Goal: Task Accomplishment & Management: Manage account settings

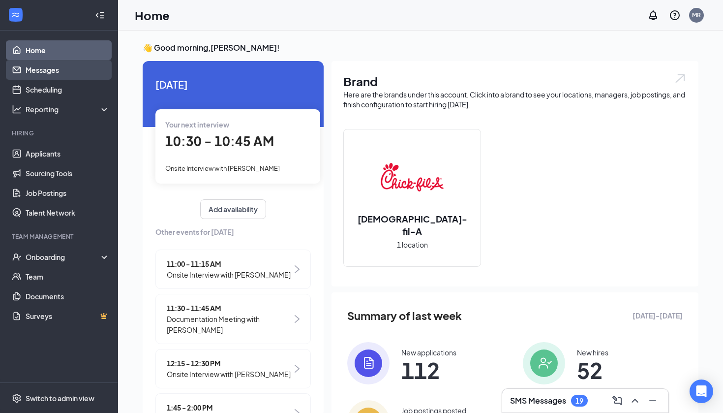
click at [51, 76] on link "Messages" at bounding box center [68, 70] width 84 height 20
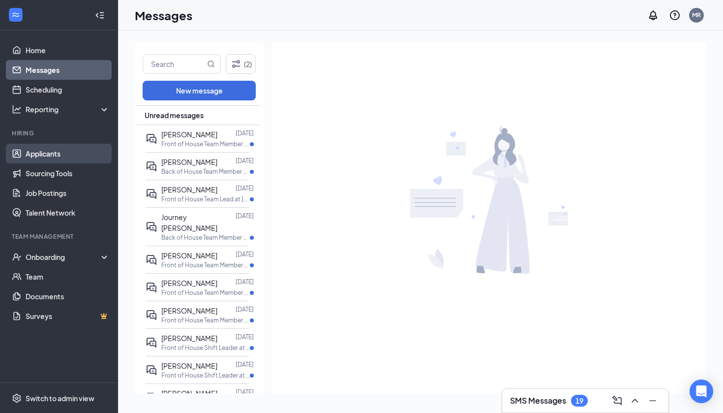
click at [54, 150] on link "Applicants" at bounding box center [68, 154] width 84 height 20
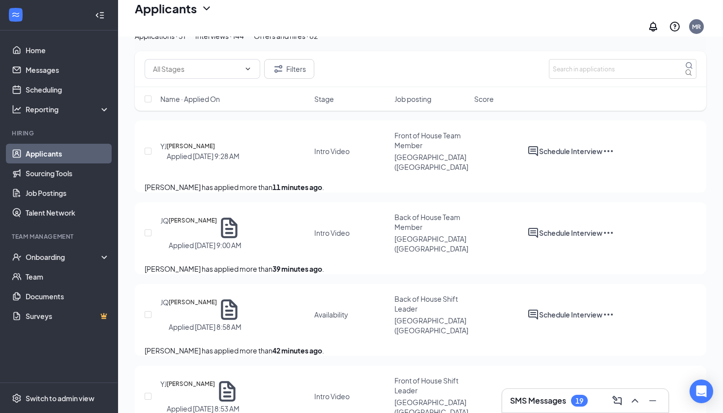
scroll to position [60, 0]
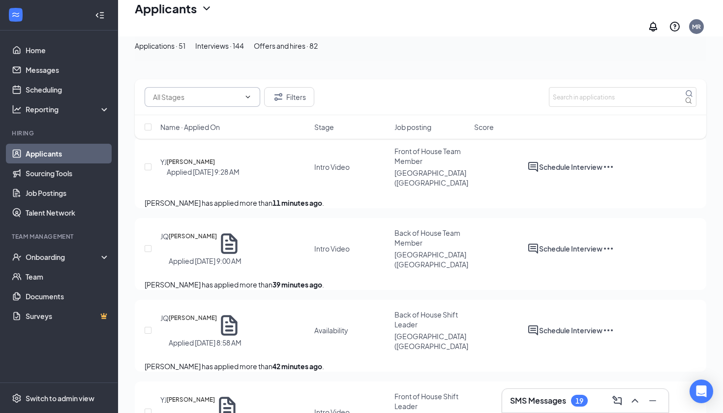
click at [222, 97] on input "text" at bounding box center [196, 96] width 87 height 11
click at [196, 126] on div "Intro Video (6)" at bounding box center [175, 120] width 44 height 11
type input "Intro Video (6)"
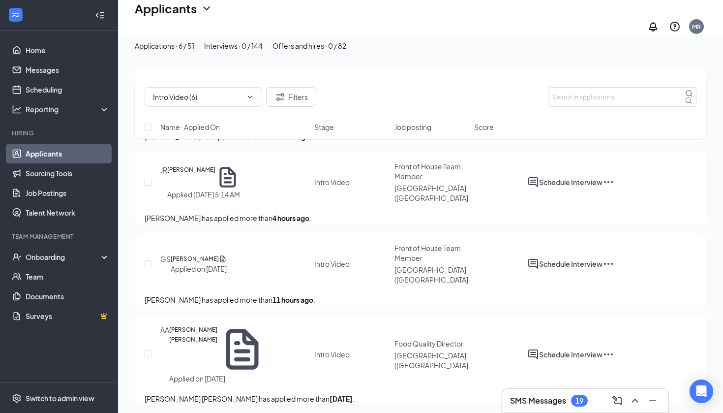
scroll to position [289, 0]
click at [49, 70] on link "Messages" at bounding box center [68, 70] width 84 height 20
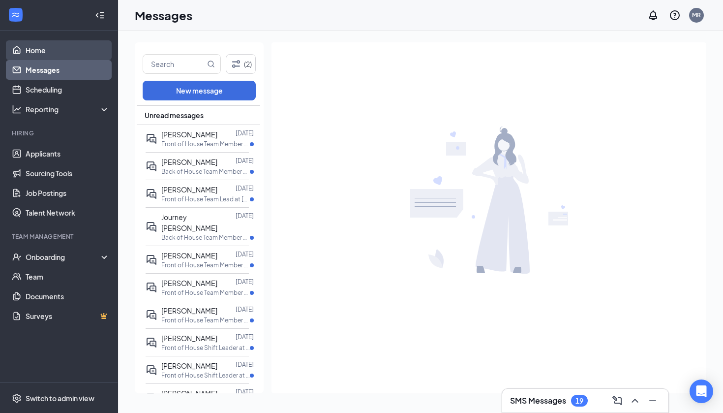
click at [34, 45] on link "Home" at bounding box center [68, 50] width 84 height 20
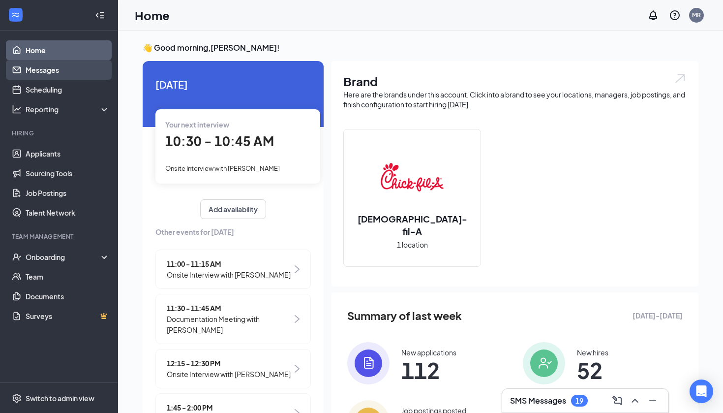
click at [41, 70] on link "Messages" at bounding box center [68, 70] width 84 height 20
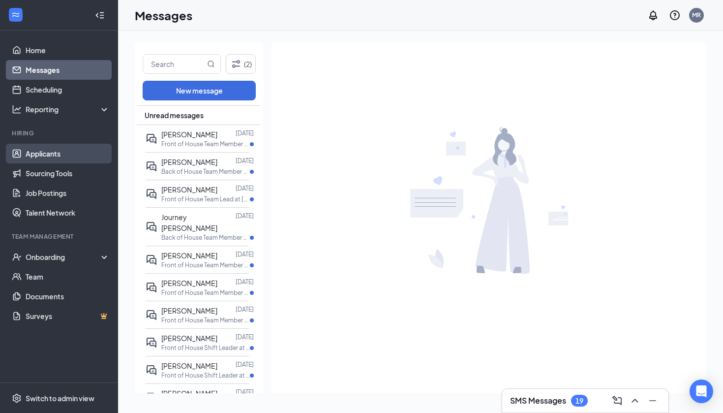
click at [40, 154] on link "Applicants" at bounding box center [68, 154] width 84 height 20
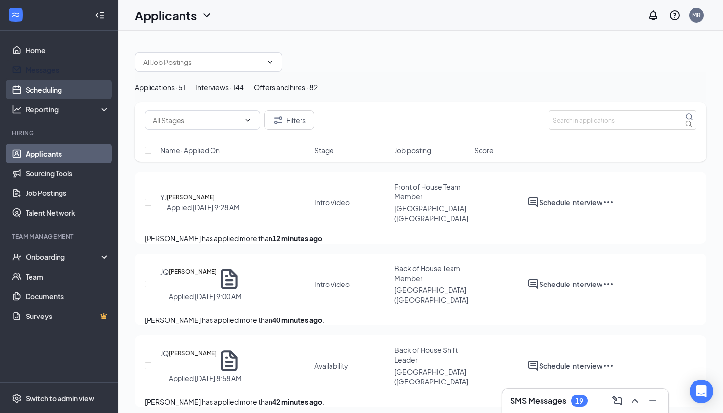
click at [60, 87] on link "Scheduling" at bounding box center [68, 90] width 84 height 20
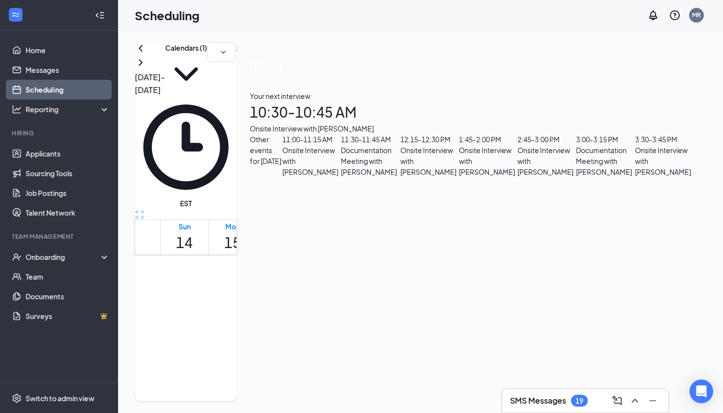
scroll to position [603, 0]
click at [207, 72] on button "Calendars (1)" at bounding box center [186, 68] width 42 height 53
click at [315, 186] on div "[PERSON_NAME]" at bounding box center [315, 190] width 49 height 9
click at [298, 177] on input "[PERSON_NAME]" at bounding box center [294, 180] width 6 height 6
click at [306, 186] on div at bounding box center [315, 186] width 49 height 0
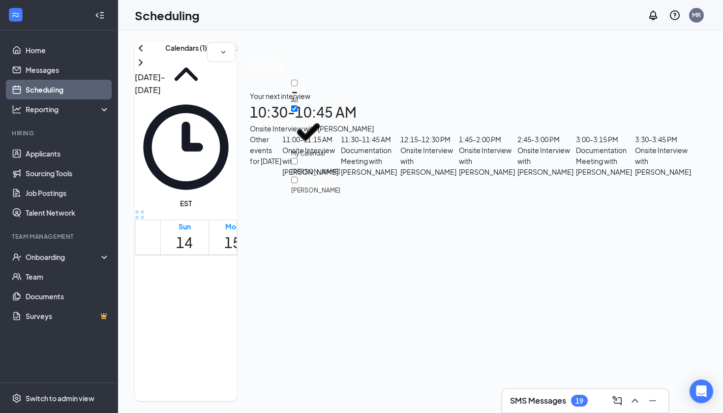
click at [298, 177] on input "[PERSON_NAME]" at bounding box center [294, 180] width 6 height 6
click at [306, 186] on div at bounding box center [315, 186] width 49 height 0
click at [298, 177] on input "[PERSON_NAME]" at bounding box center [294, 180] width 6 height 6
click at [319, 186] on div "[PERSON_NAME]" at bounding box center [315, 190] width 49 height 9
click at [298, 177] on input "[PERSON_NAME]" at bounding box center [294, 180] width 6 height 6
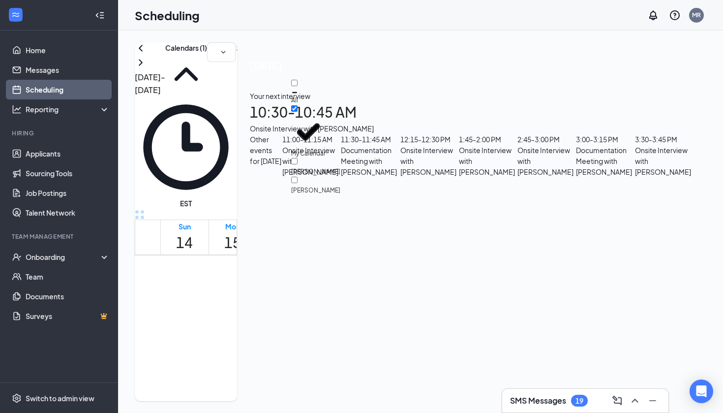
click at [301, 186] on div at bounding box center [315, 186] width 49 height 0
click at [298, 177] on input "[PERSON_NAME]" at bounding box center [294, 180] width 6 height 6
checkbox input "true"
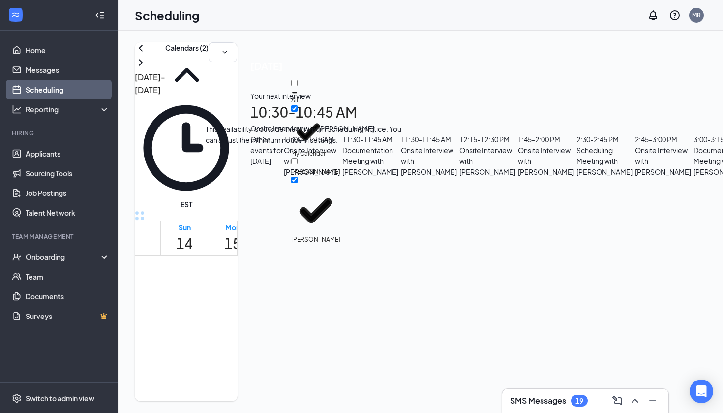
scroll to position [572, 0]
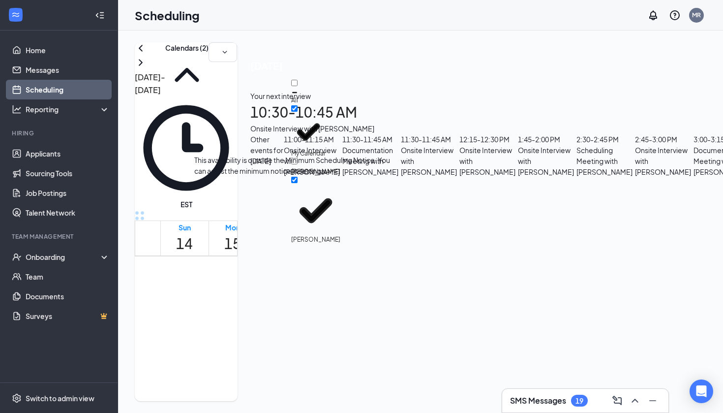
click at [288, 313] on span "10:30-10:45 AM" at bounding box center [284, 327] width 20 height 29
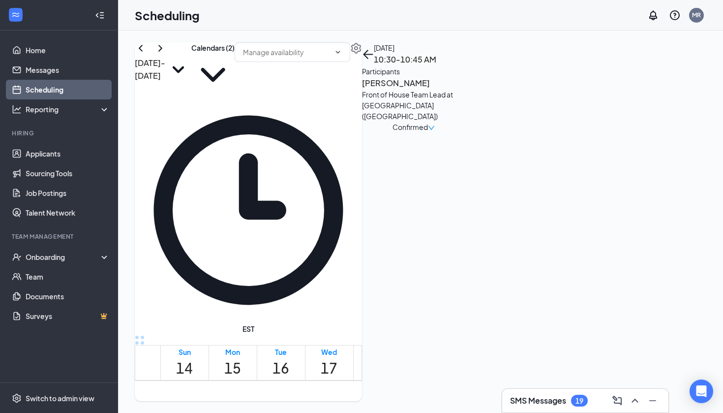
click at [465, 90] on h3 "[PERSON_NAME]" at bounding box center [413, 83] width 103 height 13
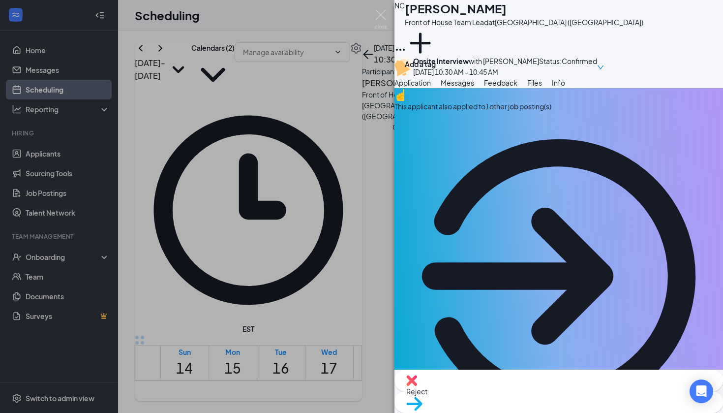
click at [547, 112] on div "This applicant also applied to 1 other job posting(s)" at bounding box center [558, 106] width 329 height 11
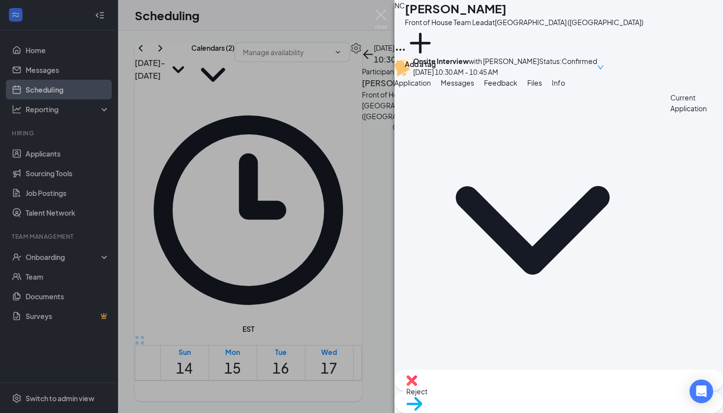
click at [426, 87] on span "Application" at bounding box center [412, 82] width 36 height 9
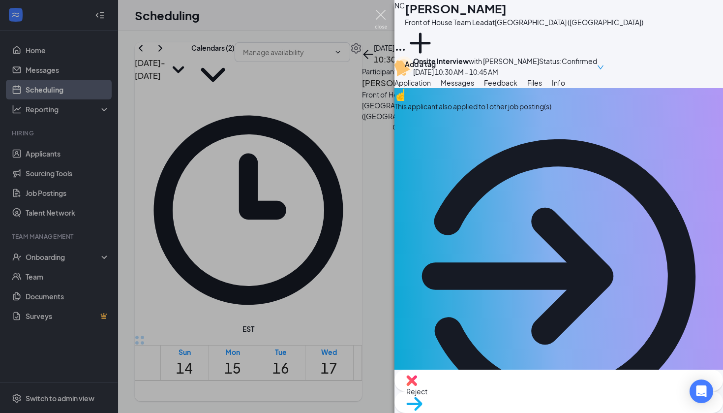
click at [382, 22] on img at bounding box center [381, 19] width 12 height 19
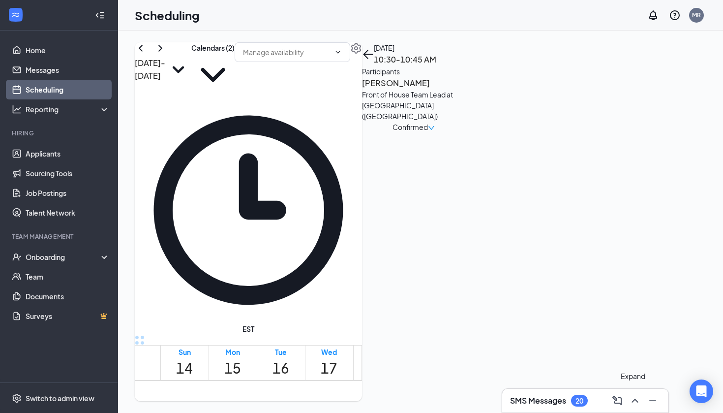
click at [637, 397] on icon "ChevronUp" at bounding box center [635, 400] width 12 height 12
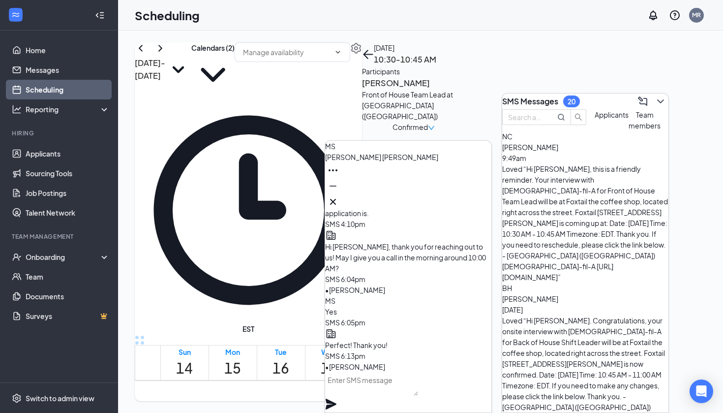
click at [629, 131] on div "Team members" at bounding box center [645, 120] width 32 height 22
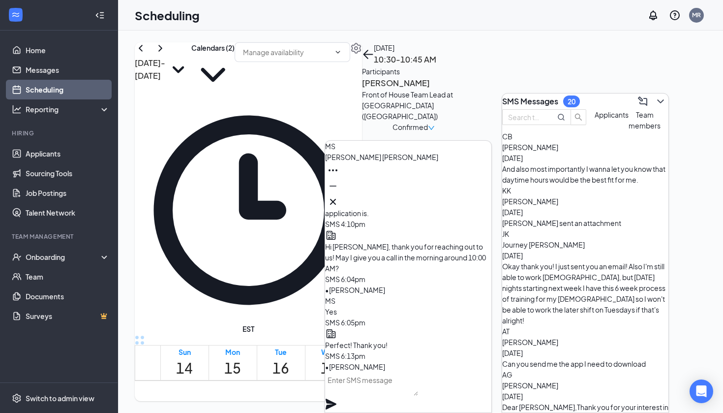
click at [418, 393] on textarea at bounding box center [371, 384] width 93 height 24
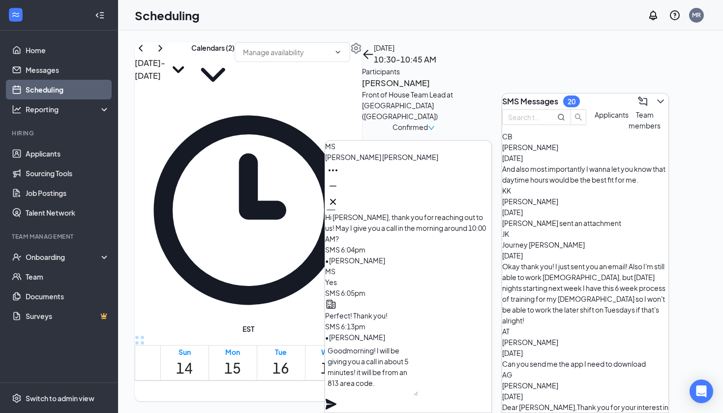
type textarea "Goodmorning! I will be giving you a call in about 5 minutes! it will be from an…"
click at [337, 398] on icon "Plane" at bounding box center [331, 404] width 12 height 12
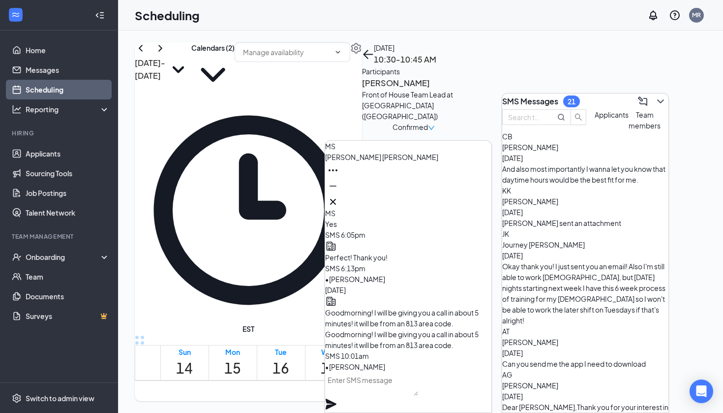
click at [386, 161] on span "[PERSON_NAME]" at bounding box center [381, 156] width 113 height 9
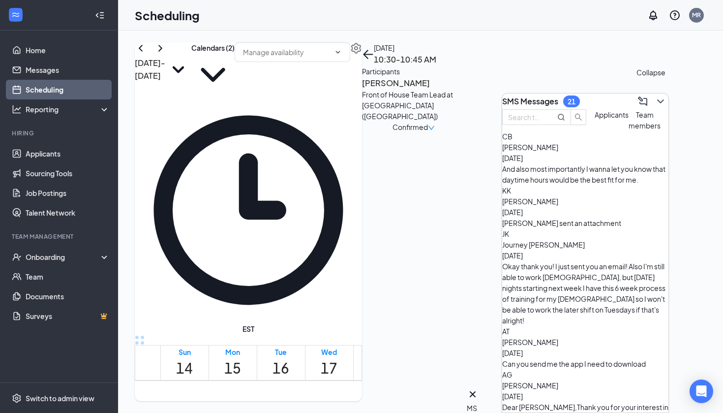
click at [657, 99] on icon "ChevronDown" at bounding box center [660, 101] width 6 height 4
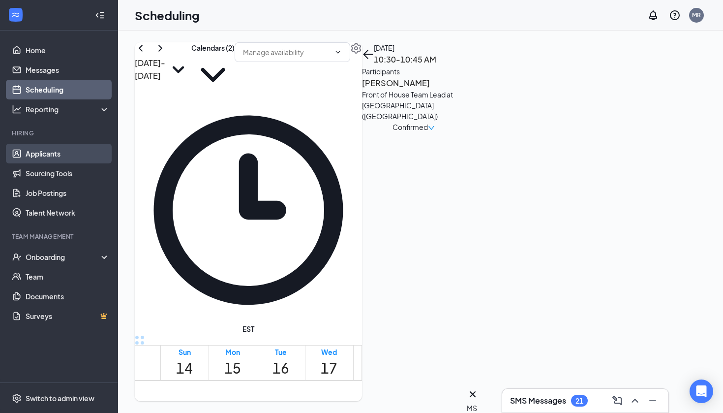
click at [47, 157] on link "Applicants" at bounding box center [68, 154] width 84 height 20
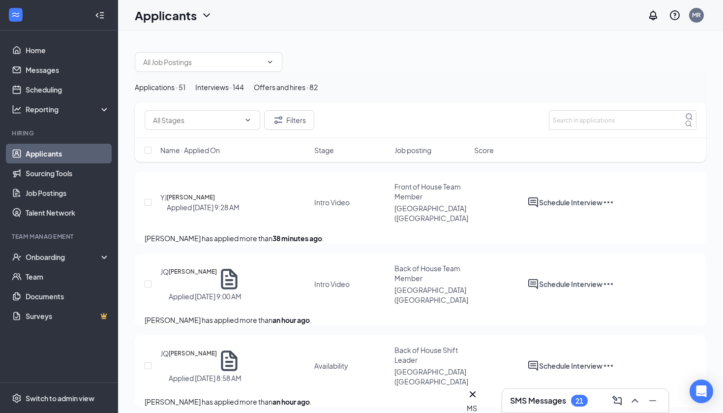
click at [244, 92] on button "Interviews · 144" at bounding box center [219, 87] width 49 height 11
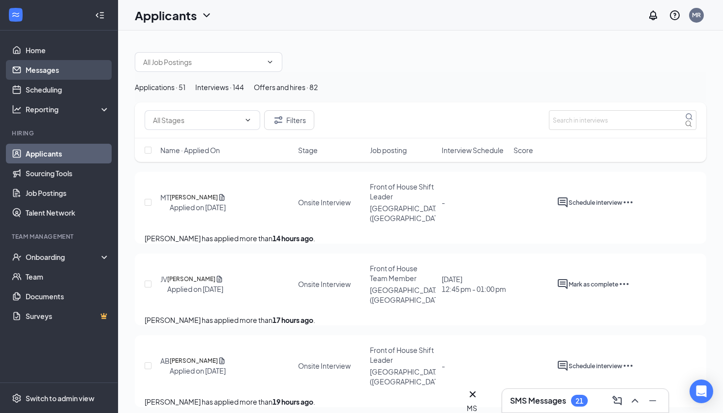
click at [47, 65] on link "Messages" at bounding box center [68, 70] width 84 height 20
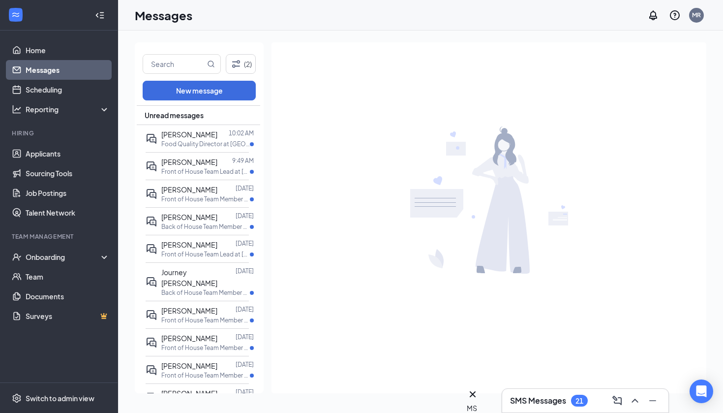
click at [546, 403] on h3 "SMS Messages" at bounding box center [538, 400] width 56 height 11
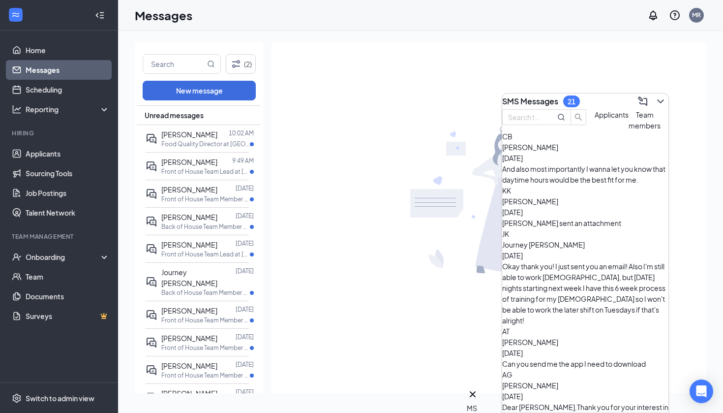
click at [595, 119] on span "Applicants" at bounding box center [612, 114] width 34 height 9
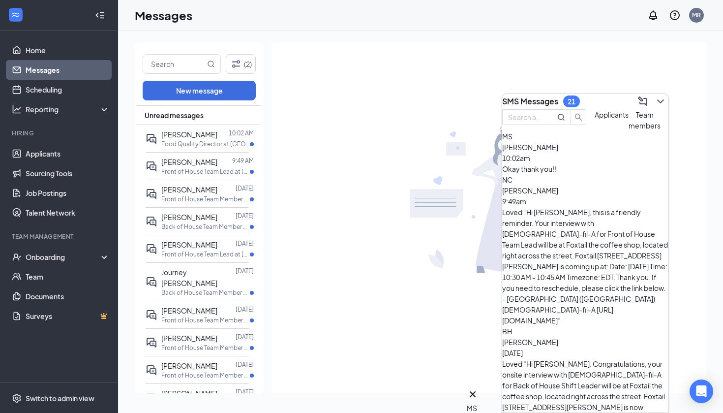
click at [595, 119] on span "Applicants" at bounding box center [612, 114] width 34 height 9
click at [584, 163] on div "[PERSON_NAME] 10:02am" at bounding box center [585, 153] width 166 height 22
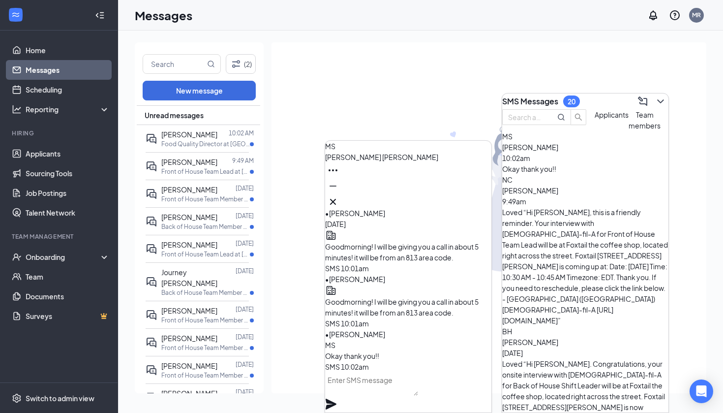
click at [379, 161] on span "[PERSON_NAME]" at bounding box center [381, 156] width 113 height 9
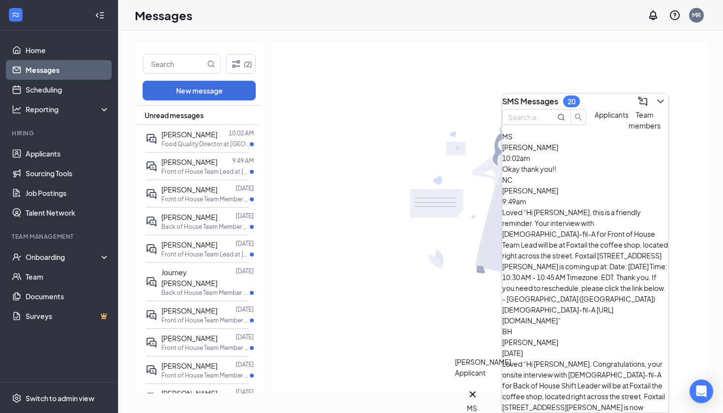
click at [474, 402] on div "MS" at bounding box center [473, 407] width 12 height 11
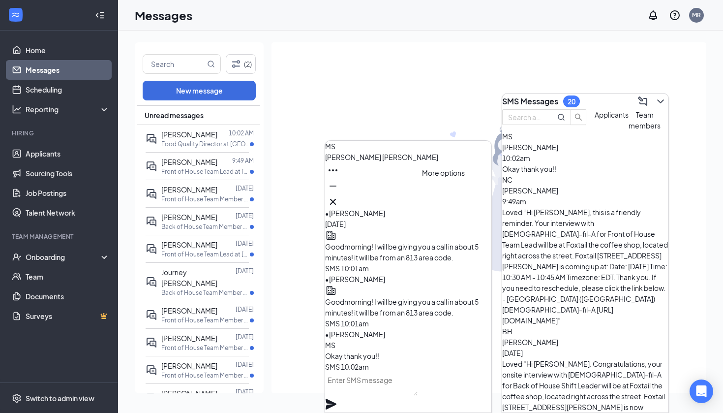
click at [339, 176] on icon "Ellipses" at bounding box center [333, 170] width 12 height 12
click at [473, 218] on link "View message history" at bounding box center [477, 216] width 70 height 11
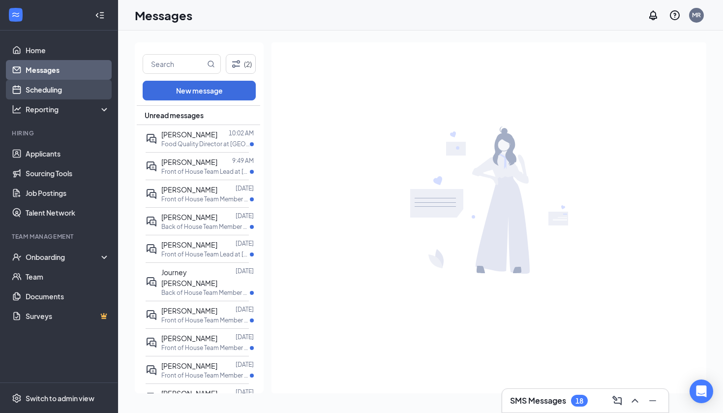
click at [77, 91] on link "Scheduling" at bounding box center [68, 90] width 84 height 20
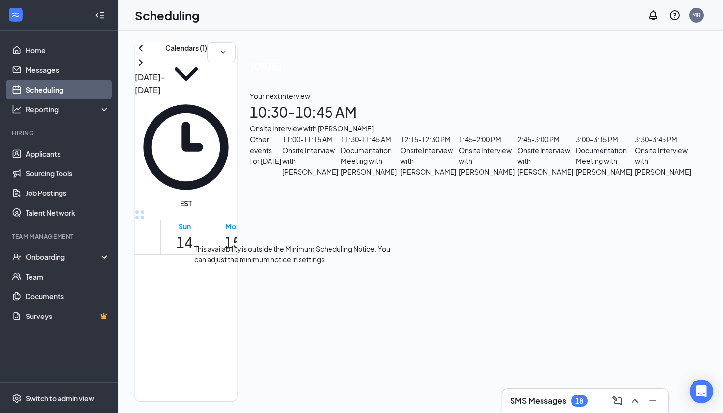
scroll to position [525, 0]
click at [305, 265] on div "This availability is outside the Minimum Scheduling Notice. You can adjust the …" at bounding box center [292, 254] width 197 height 22
click at [305, 269] on div "This availability is outside the Minimum Scheduling Notice. You can adjust the …" at bounding box center [292, 256] width 197 height 26
click at [327, 227] on td at bounding box center [328, 221] width 337 height 11
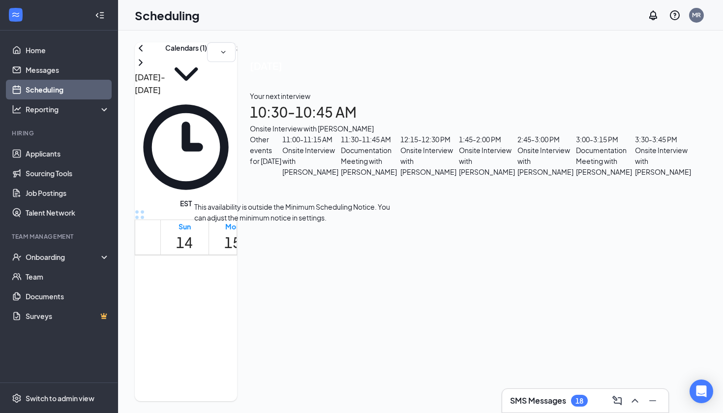
click at [295, 359] on span "10:30-10:45 AM" at bounding box center [284, 373] width 20 height 29
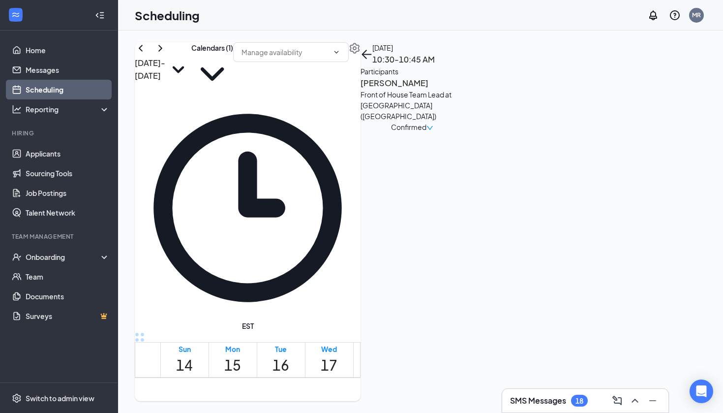
click at [464, 90] on h3 "[PERSON_NAME]" at bounding box center [412, 83] width 103 height 13
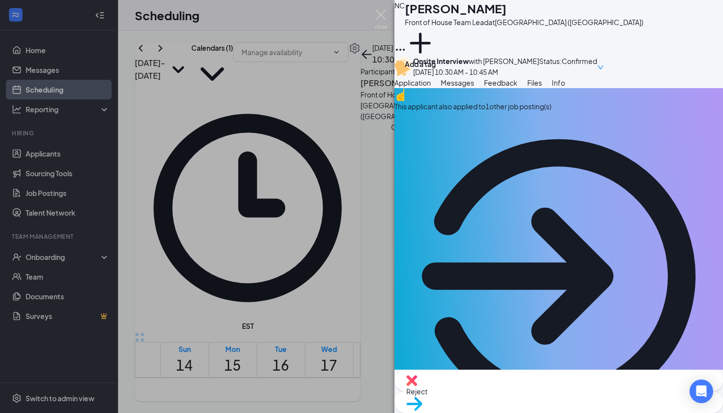
click at [533, 112] on div "This applicant also applied to 1 other job posting(s)" at bounding box center [558, 106] width 329 height 11
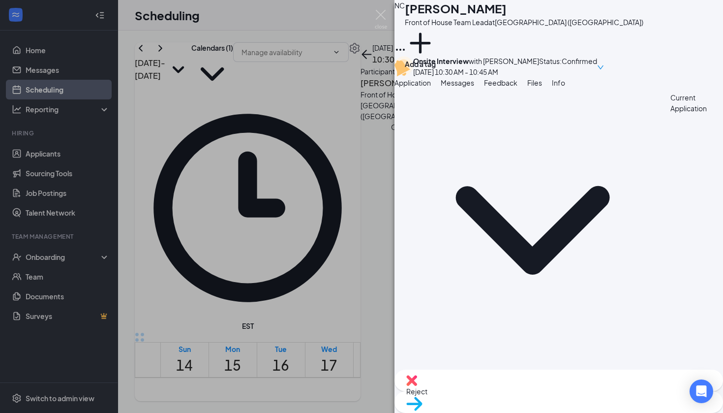
click at [431, 87] on span "Application" at bounding box center [412, 82] width 36 height 9
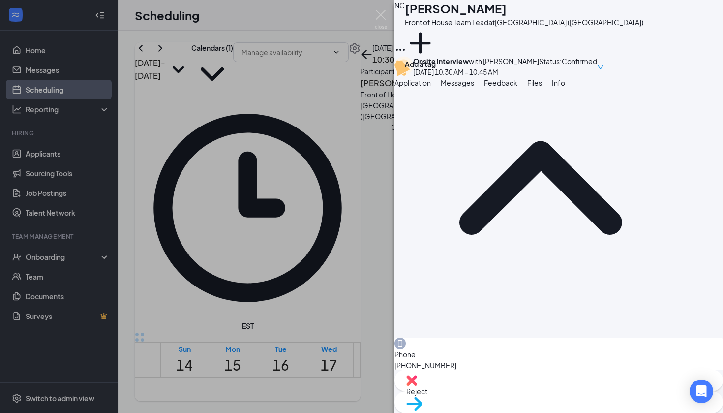
scroll to position [413, 0]
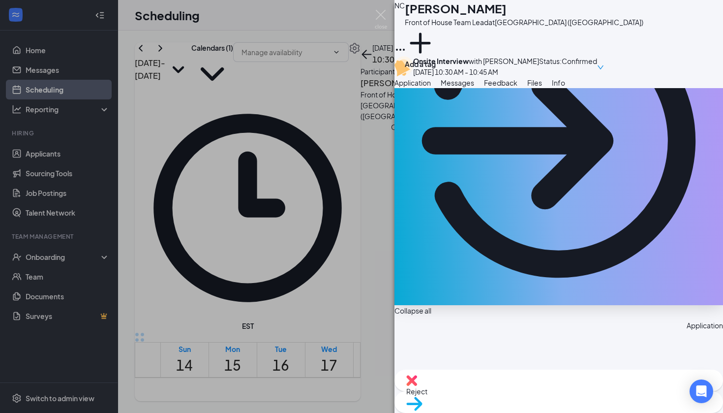
scroll to position [158, 0]
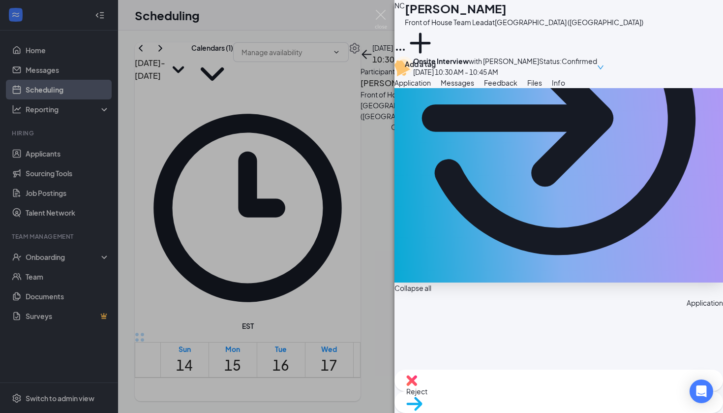
click at [382, 21] on img at bounding box center [381, 19] width 12 height 19
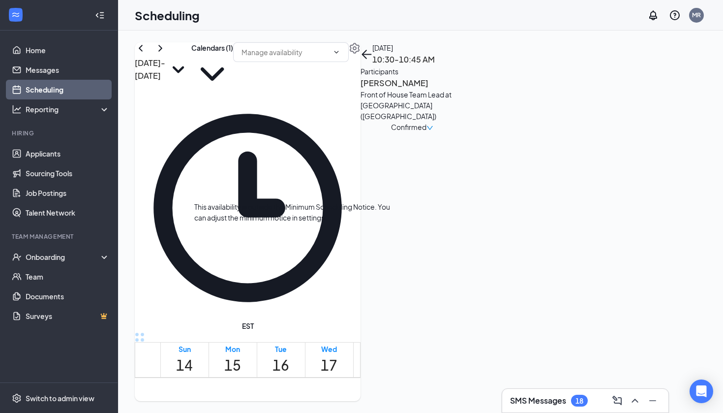
scroll to position [562, 0]
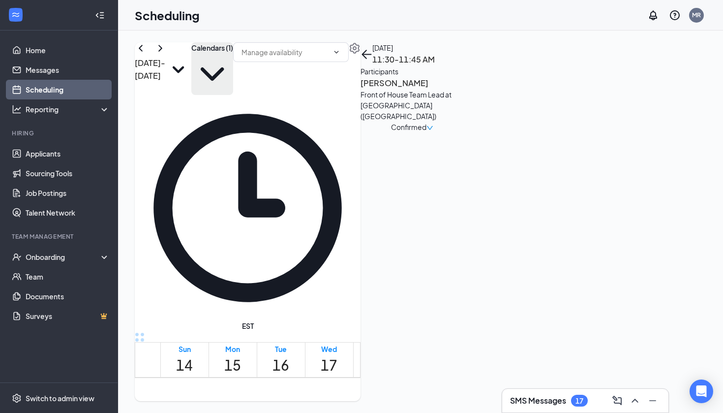
click at [233, 70] on button "Calendars (1)" at bounding box center [212, 68] width 42 height 53
click at [298, 177] on input "[PERSON_NAME]" at bounding box center [294, 180] width 6 height 6
checkbox input "true"
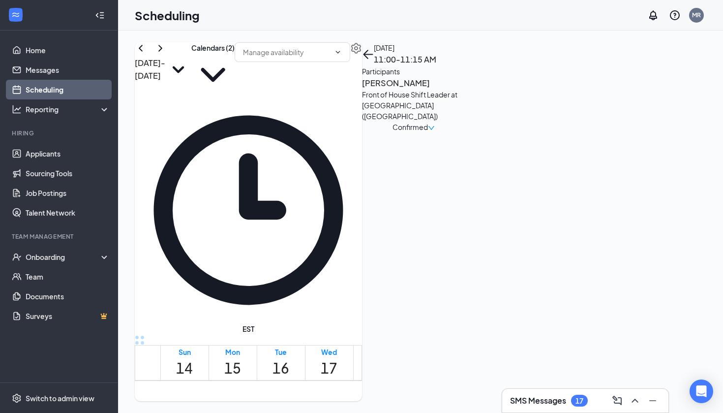
click at [465, 90] on h3 "[PERSON_NAME]" at bounding box center [413, 83] width 103 height 13
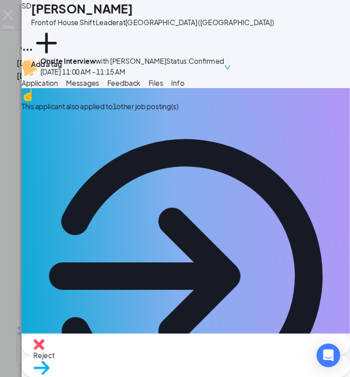
click at [129, 112] on div "This applicant also applied to 1 other job posting(s)" at bounding box center [186, 106] width 329 height 11
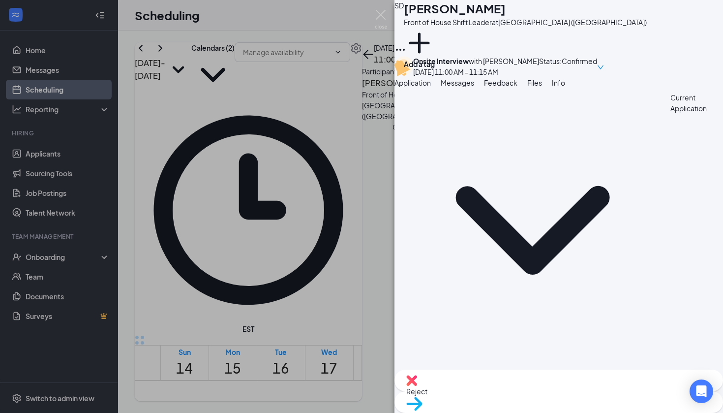
click at [474, 88] on button "Messages" at bounding box center [457, 82] width 33 height 11
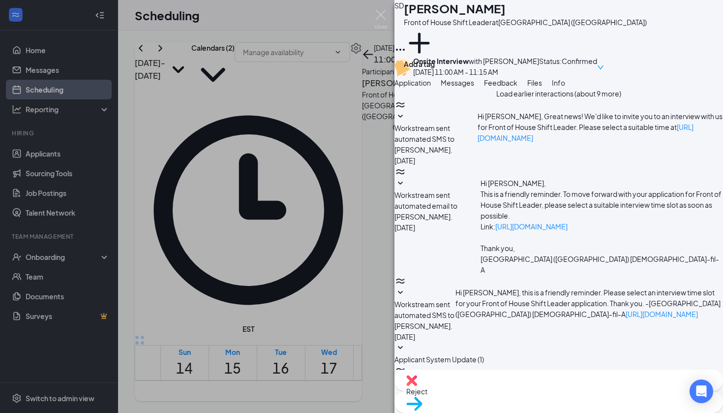
type textarea "Hey [PERSON_NAME], my number is [PHONE_NUMBER]"
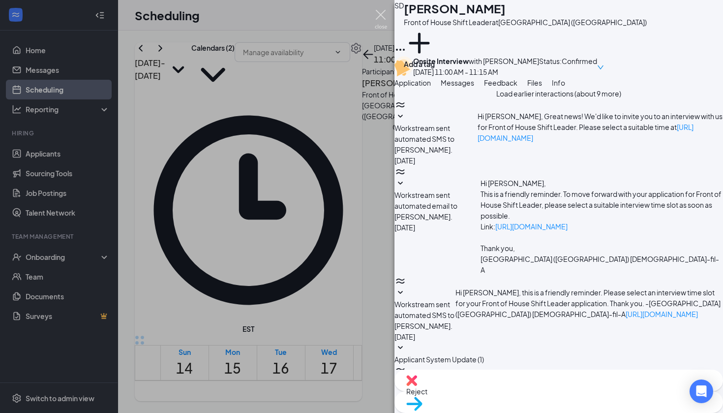
click at [380, 17] on img at bounding box center [381, 19] width 12 height 19
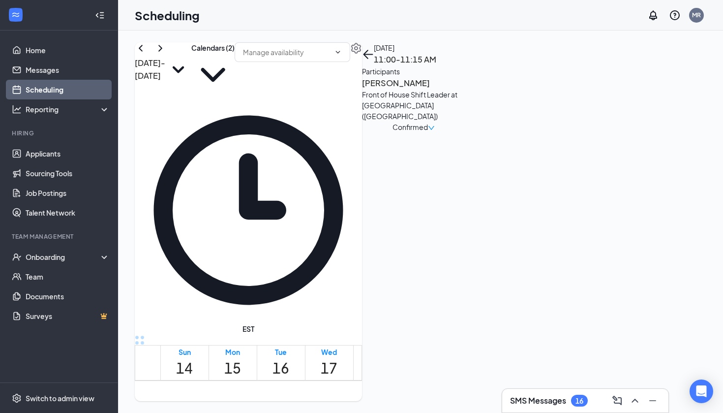
scroll to position [578, 0]
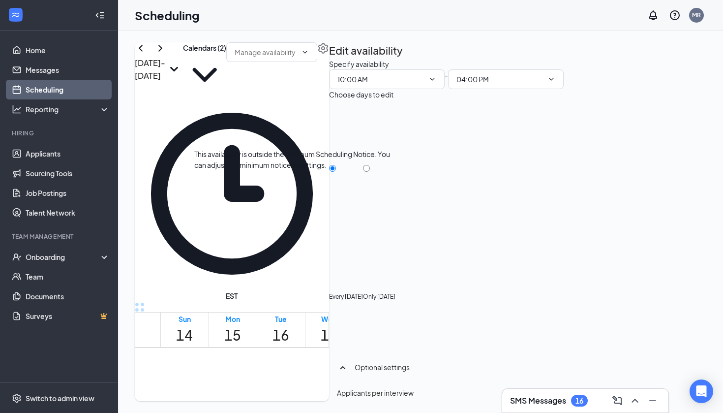
click at [315, 398] on span "11:30-11:45 AM" at bounding box center [325, 412] width 20 height 29
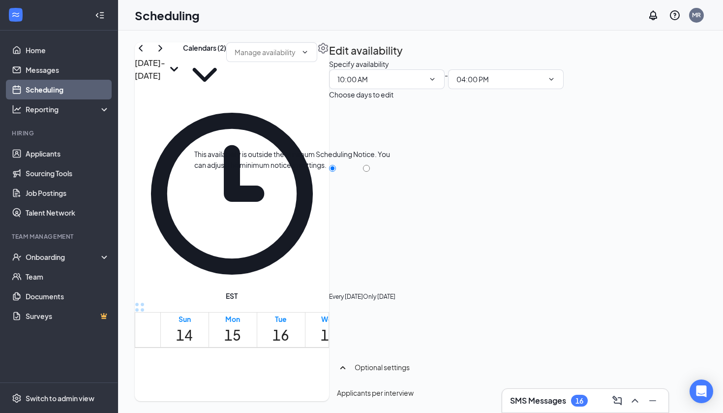
click at [315, 398] on span "11:30-11:45 AM" at bounding box center [325, 412] width 20 height 29
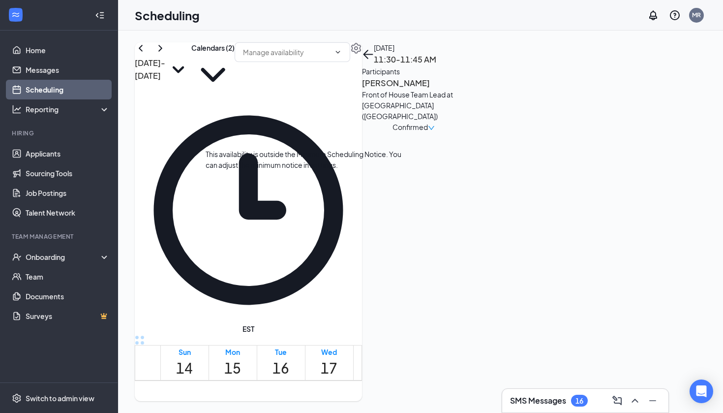
click at [317, 282] on tr "[PERSON_NAME] 10:00-10:15 AM 1 10:15-10:30 AM 1 11:30-11:45 AM 1 12:30-12:45 PM…" at bounding box center [316, 345] width 363 height 1086
click at [638, 401] on icon "ChevronUp" at bounding box center [635, 400] width 12 height 12
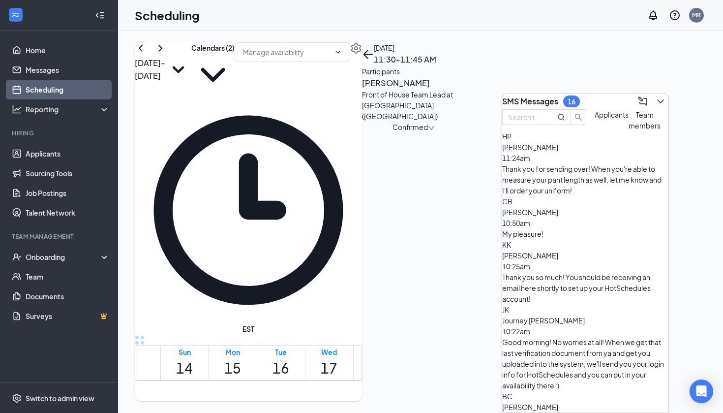
click at [595, 119] on span "Applicants" at bounding box center [612, 114] width 34 height 9
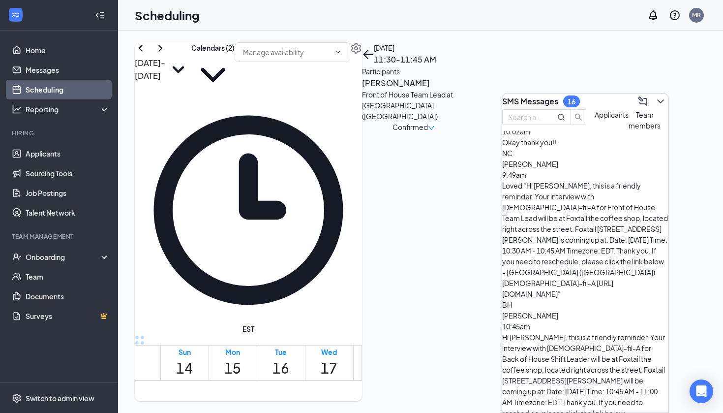
scroll to position [122, 0]
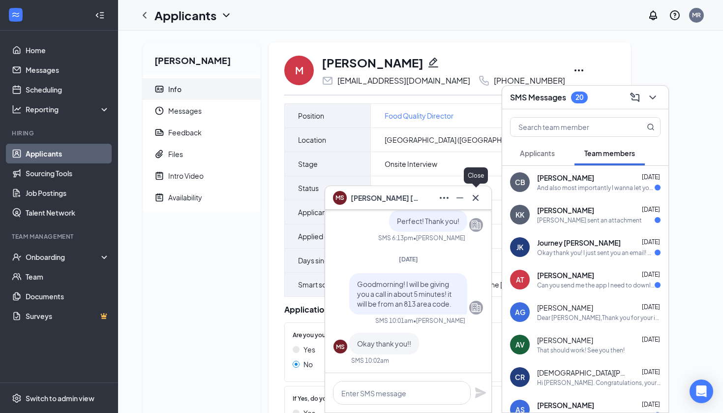
click at [473, 200] on icon "Cross" at bounding box center [476, 198] width 12 height 12
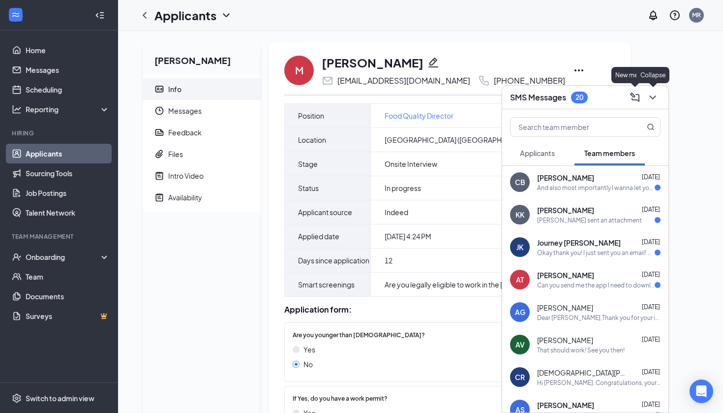
click at [653, 93] on icon "ChevronDown" at bounding box center [653, 97] width 12 height 12
